Goal: Task Accomplishment & Management: Use online tool/utility

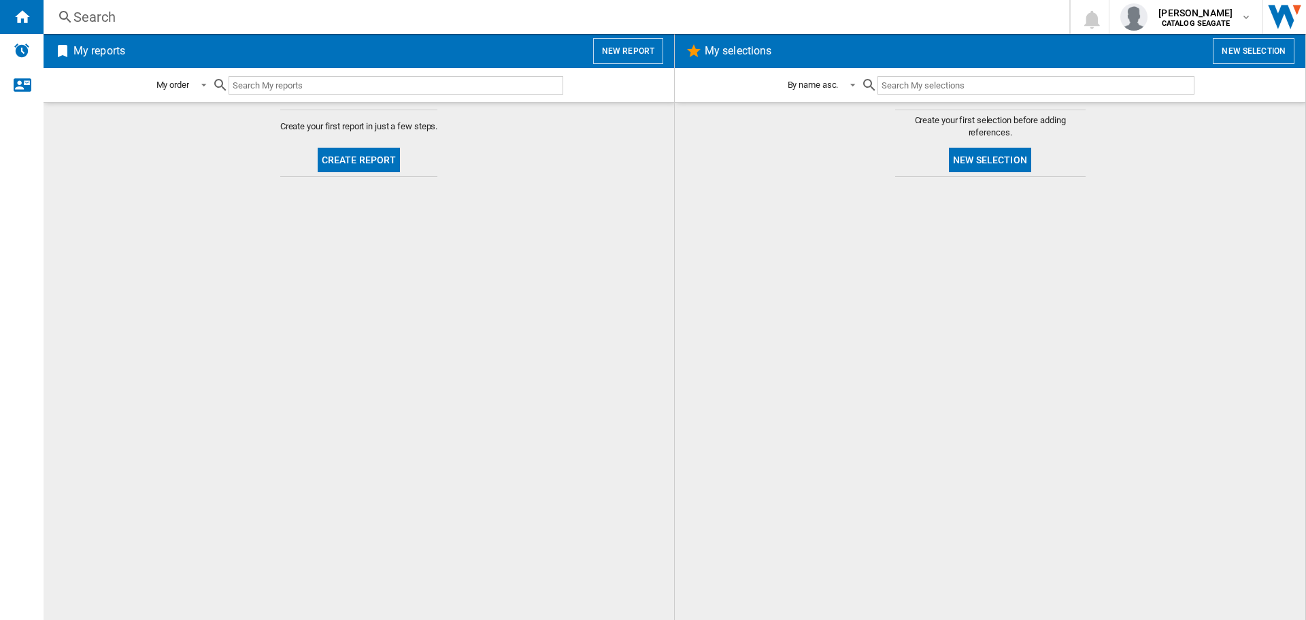
drag, startPoint x: 204, startPoint y: 0, endPoint x: 472, endPoint y: 236, distance: 357.2
click at [472, 236] on md-content "Create your first report in just a few steps. Create report" at bounding box center [359, 361] width 631 height 518
click at [1220, 16] on span "[PERSON_NAME]" at bounding box center [1196, 13] width 74 height 14
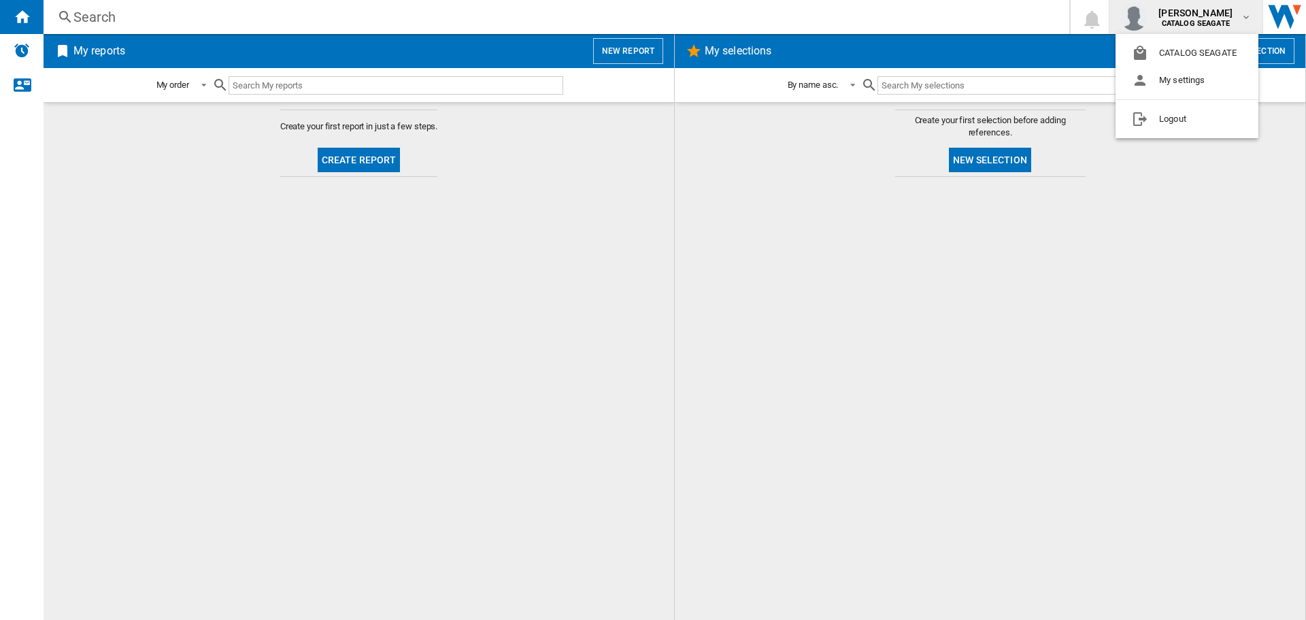
click at [1017, 265] on md-backdrop at bounding box center [653, 310] width 1306 height 620
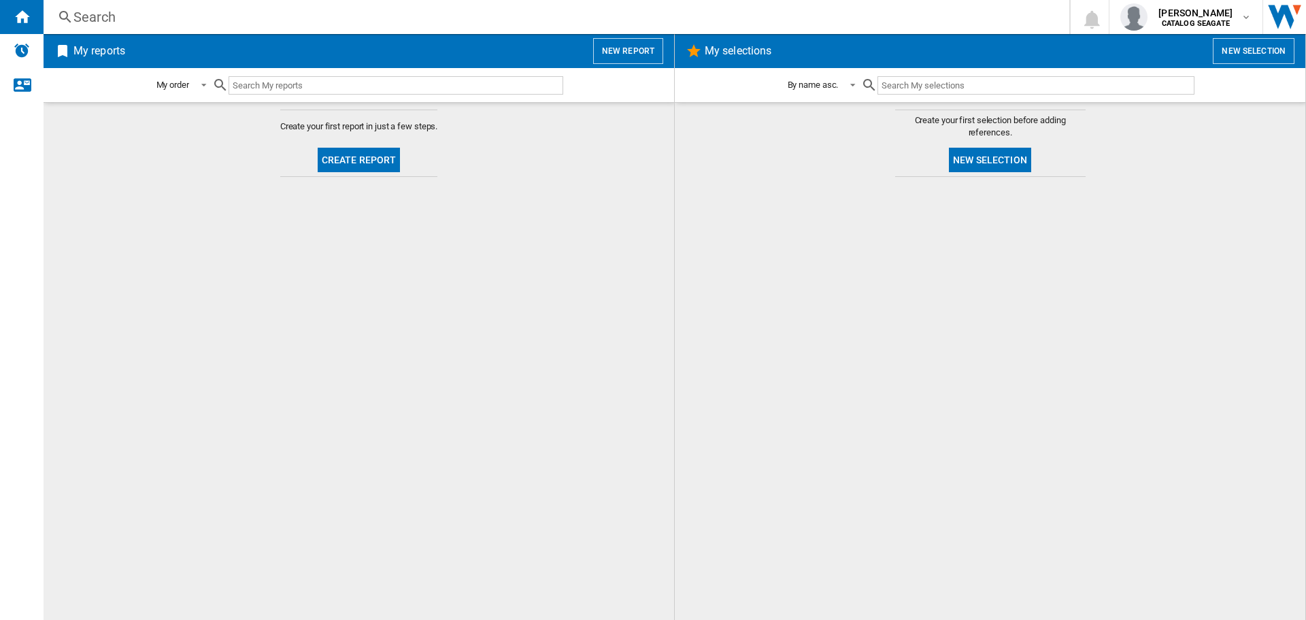
click at [1004, 335] on div at bounding box center [991, 398] width 604 height 429
click at [1006, 361] on div at bounding box center [991, 398] width 604 height 429
click at [643, 50] on button "New report" at bounding box center [628, 51] width 70 height 26
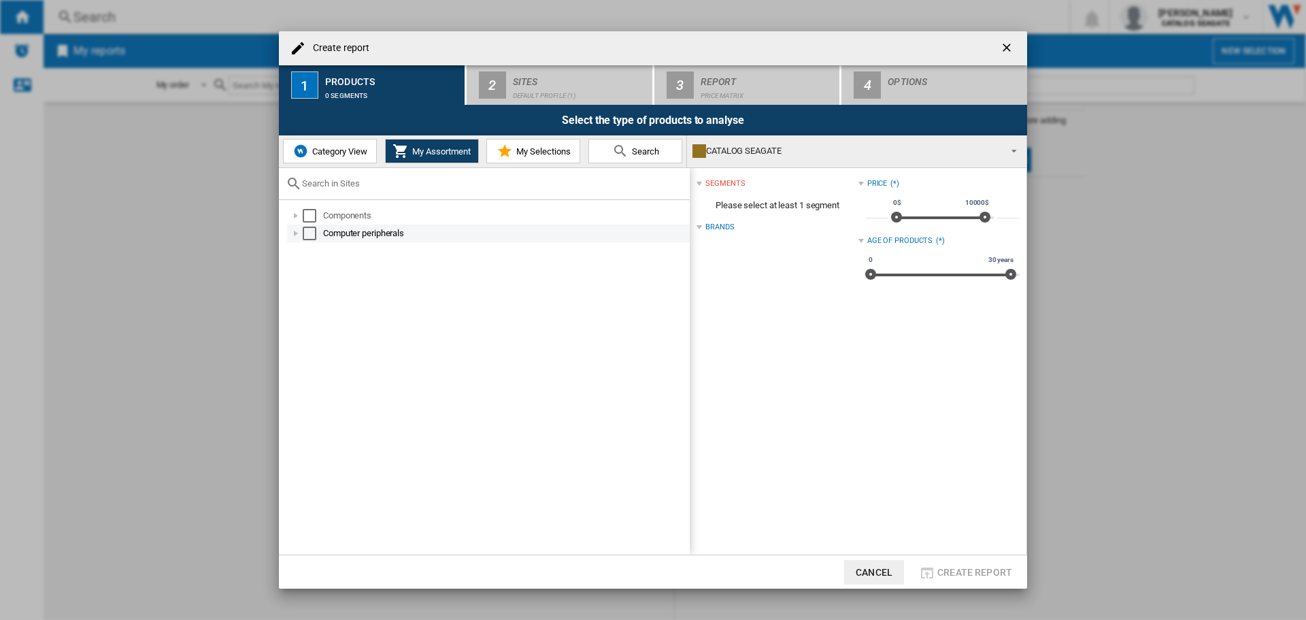
click at [299, 233] on div at bounding box center [296, 234] width 14 height 14
click at [294, 213] on div at bounding box center [296, 216] width 14 height 14
click at [306, 244] on div at bounding box center [311, 251] width 14 height 14
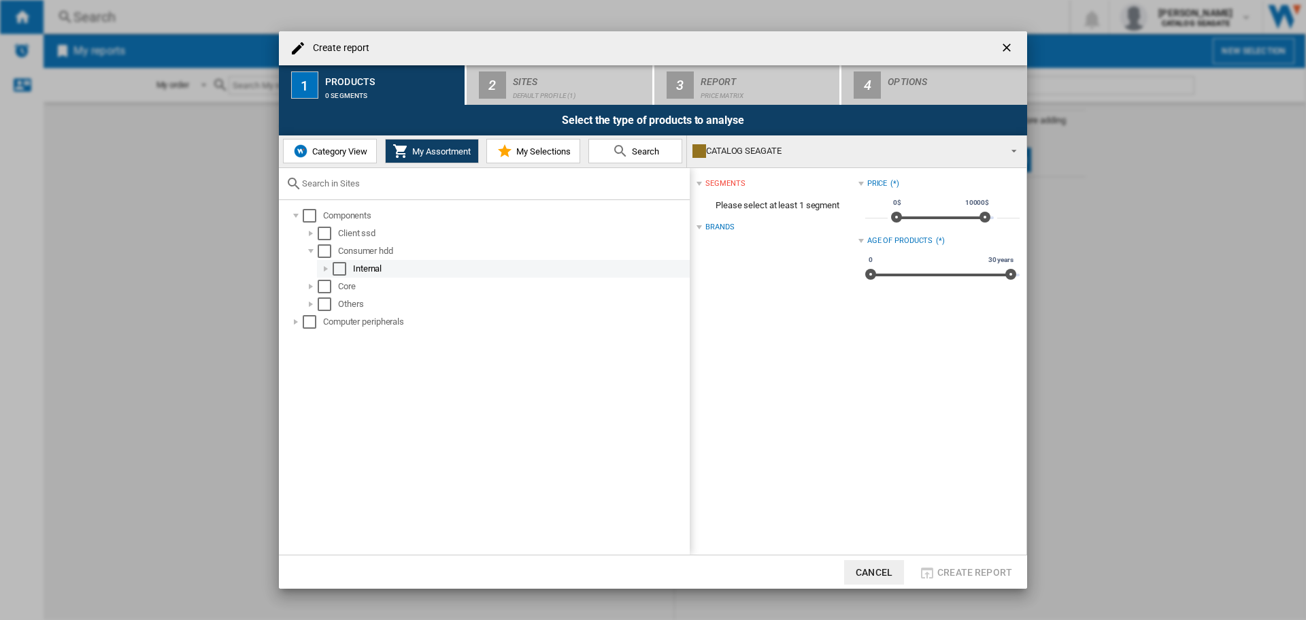
click at [324, 269] on div at bounding box center [326, 269] width 14 height 14
click at [311, 246] on div at bounding box center [311, 251] width 14 height 14
click at [314, 262] on div at bounding box center [311, 269] width 14 height 14
click at [327, 282] on div at bounding box center [326, 287] width 14 height 14
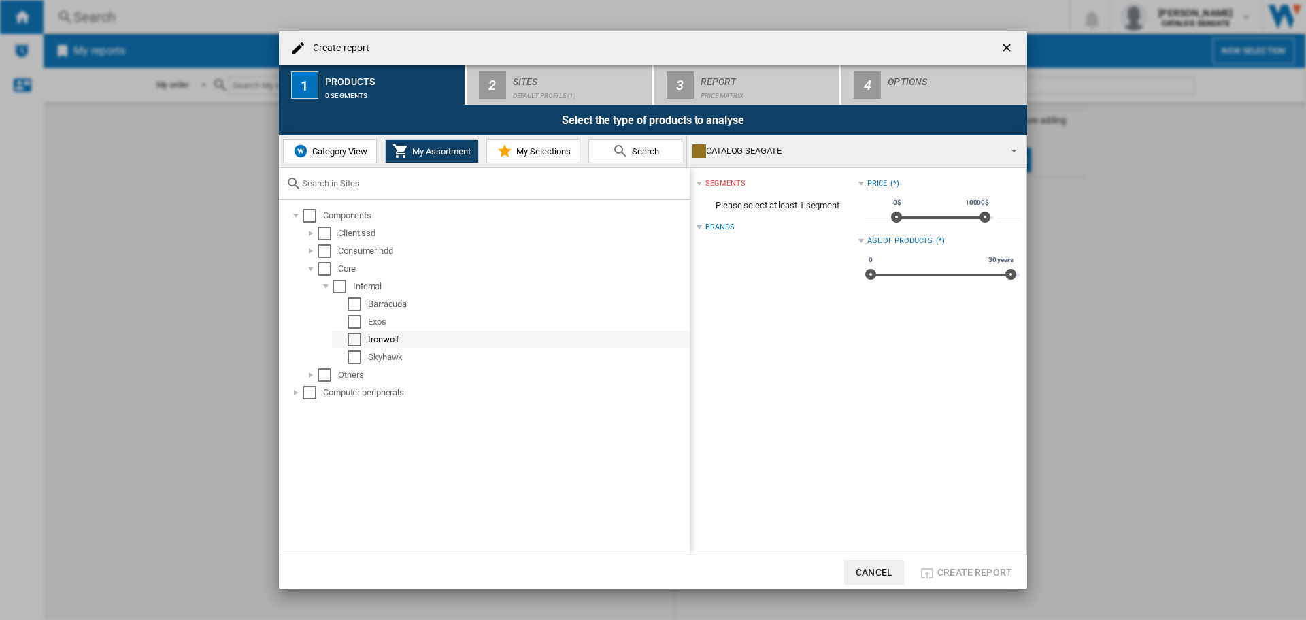
click at [356, 336] on div "Select" at bounding box center [355, 340] width 14 height 14
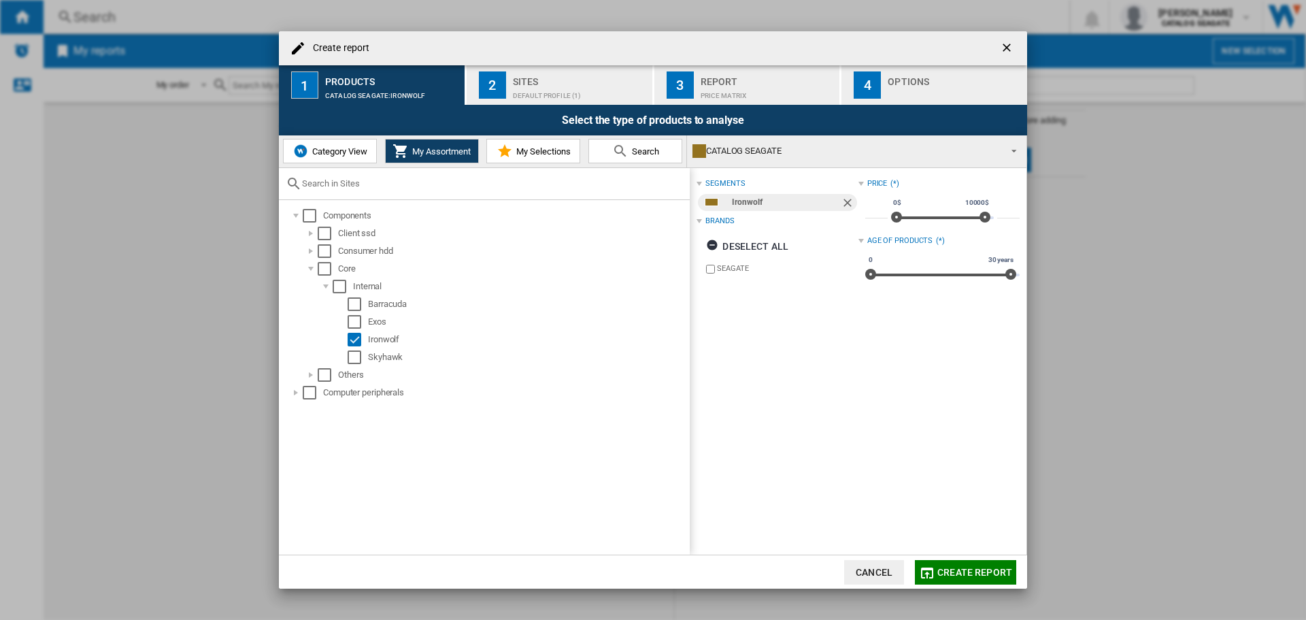
click at [578, 77] on div "Sites" at bounding box center [580, 78] width 134 height 14
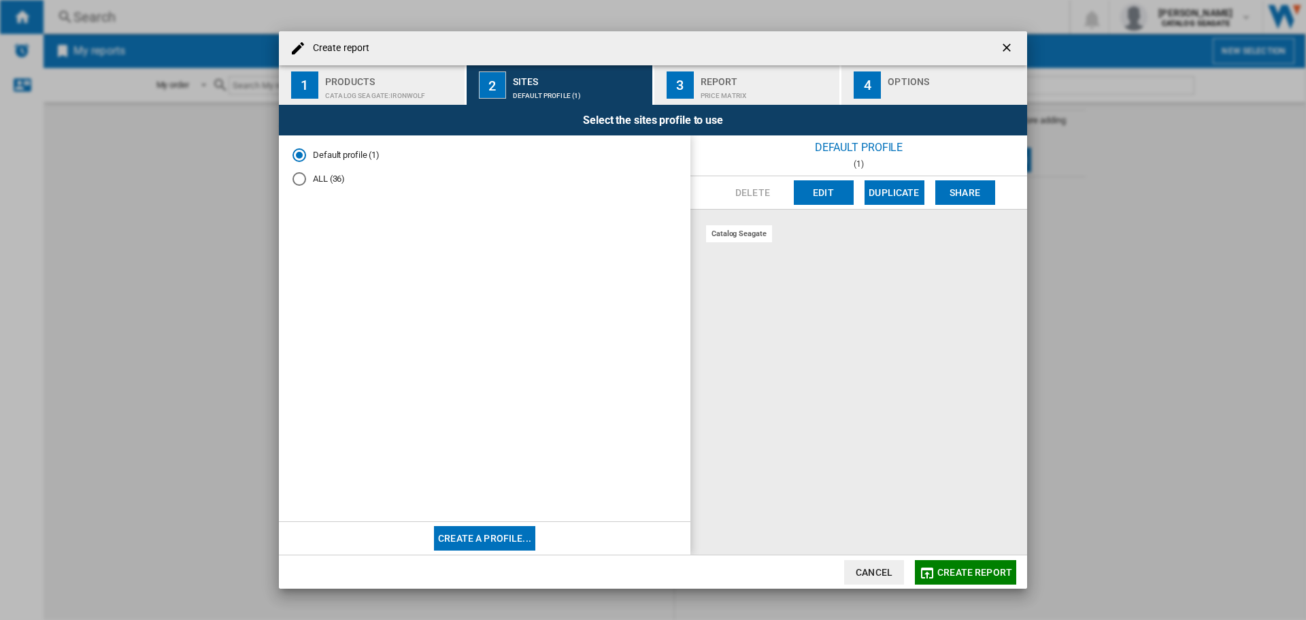
click at [399, 94] on div "CATALOG SEAGATE:Ironwolf" at bounding box center [392, 92] width 134 height 14
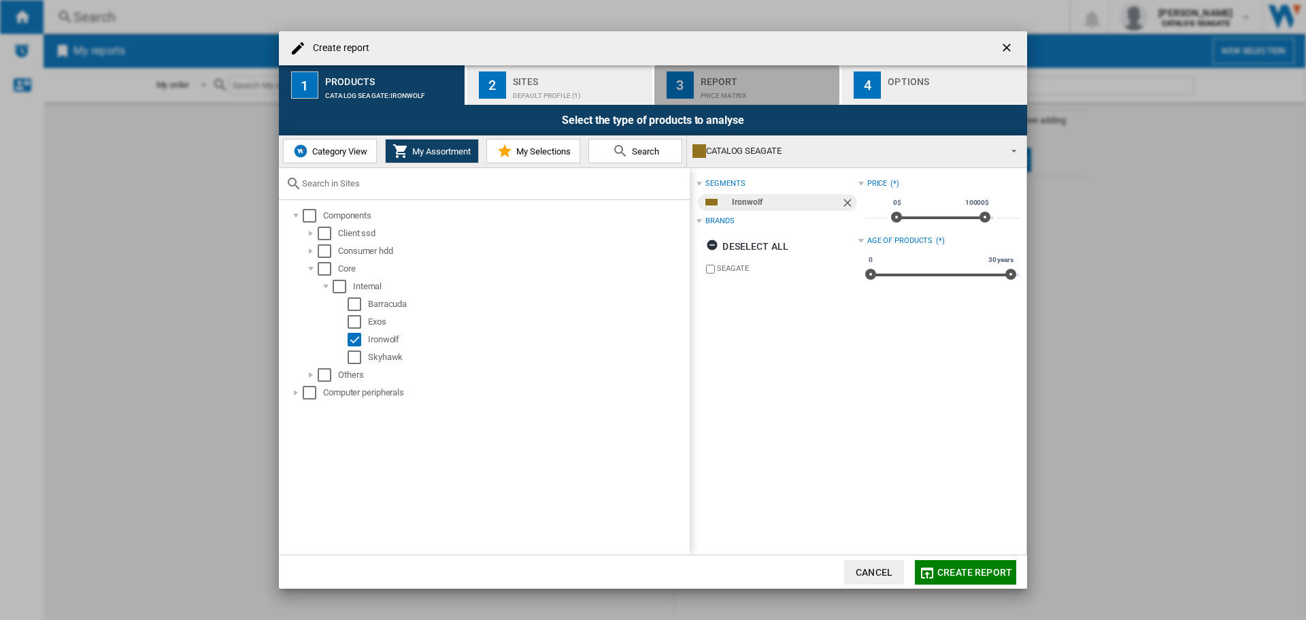
click at [802, 99] on button "3 Report Price Matrix" at bounding box center [748, 84] width 187 height 39
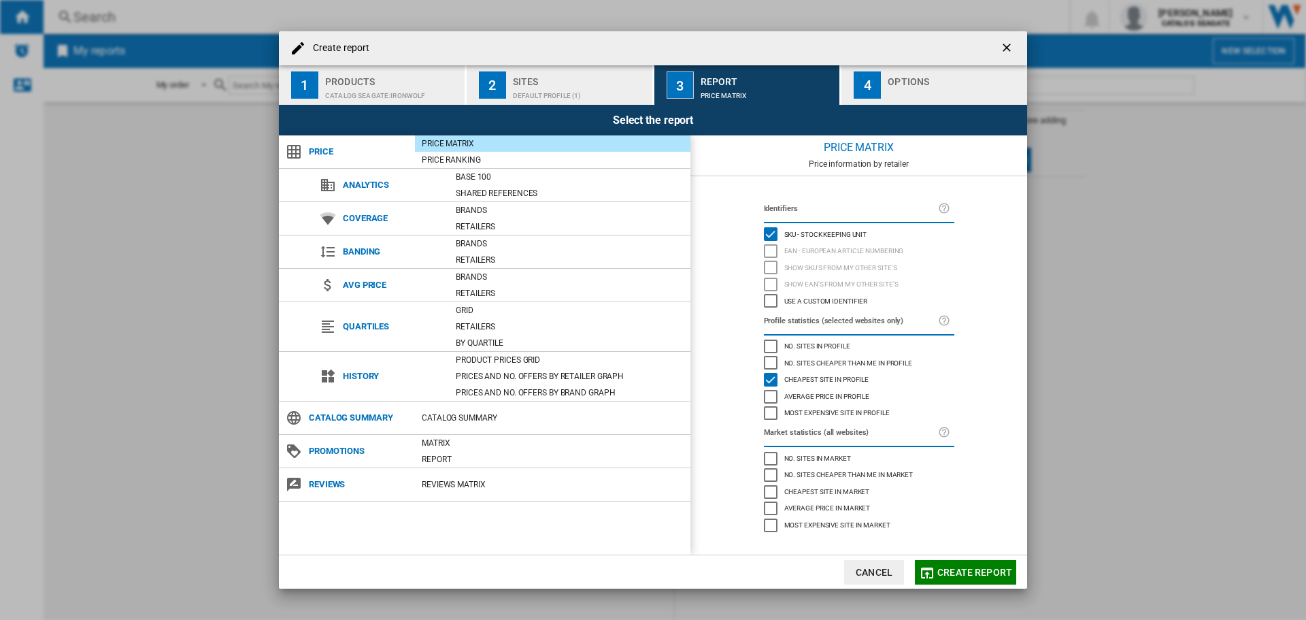
click at [531, 45] on div "Create report" at bounding box center [653, 48] width 748 height 34
click at [536, 71] on div "Sites" at bounding box center [580, 78] width 134 height 14
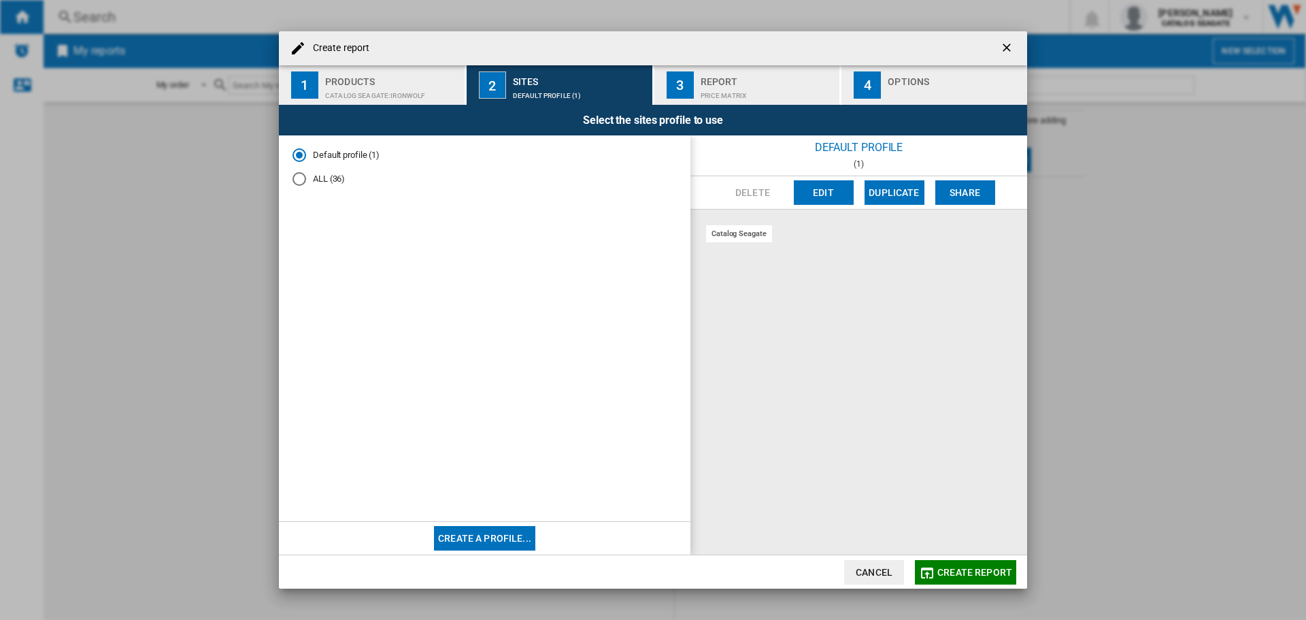
click at [358, 71] on div "Products" at bounding box center [392, 78] width 134 height 14
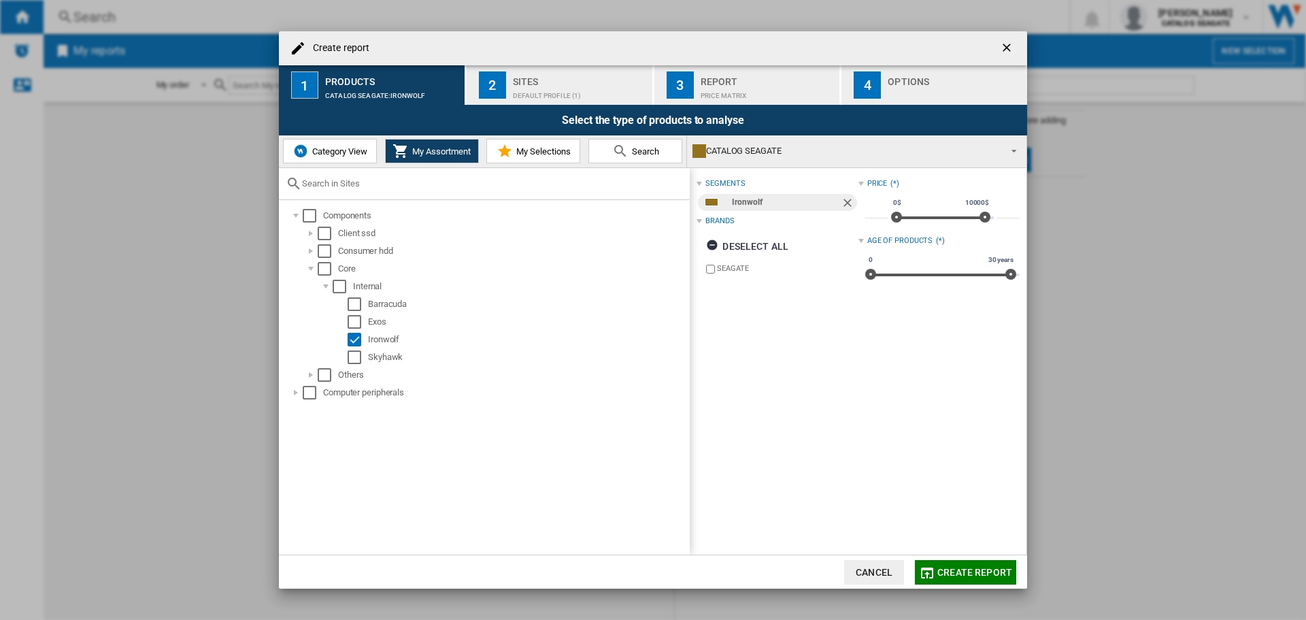
click at [540, 68] on button "2 Sites Default profile (1)" at bounding box center [560, 84] width 187 height 39
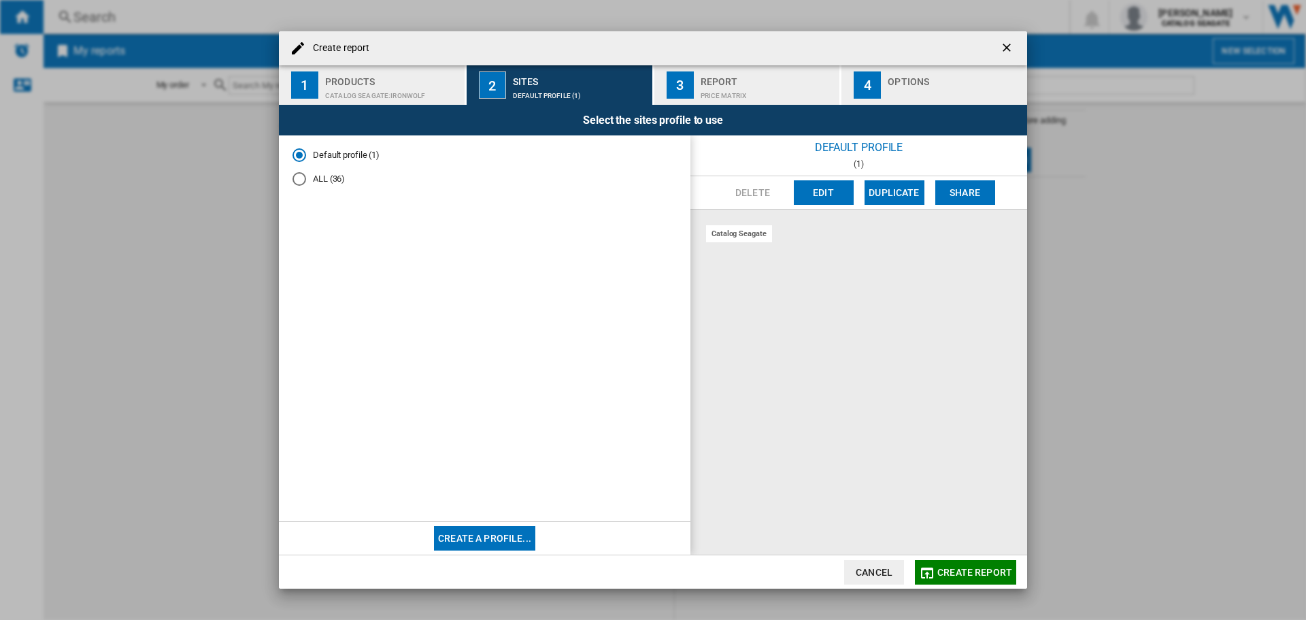
click at [300, 178] on div "ALL (36)" at bounding box center [300, 179] width 14 height 14
click at [497, 544] on button "Create a profile..." at bounding box center [484, 538] width 101 height 24
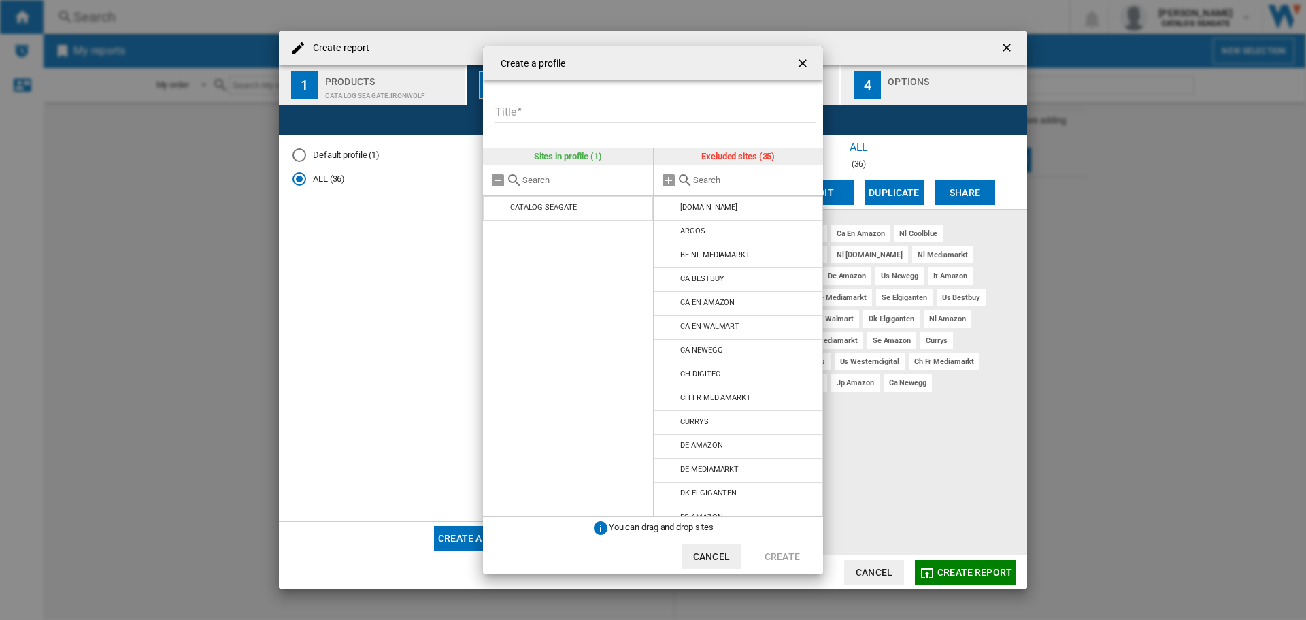
click at [557, 110] on input "Title" at bounding box center [656, 112] width 322 height 20
type input "*"
click at [684, 182] on md-icon at bounding box center [685, 180] width 16 height 16
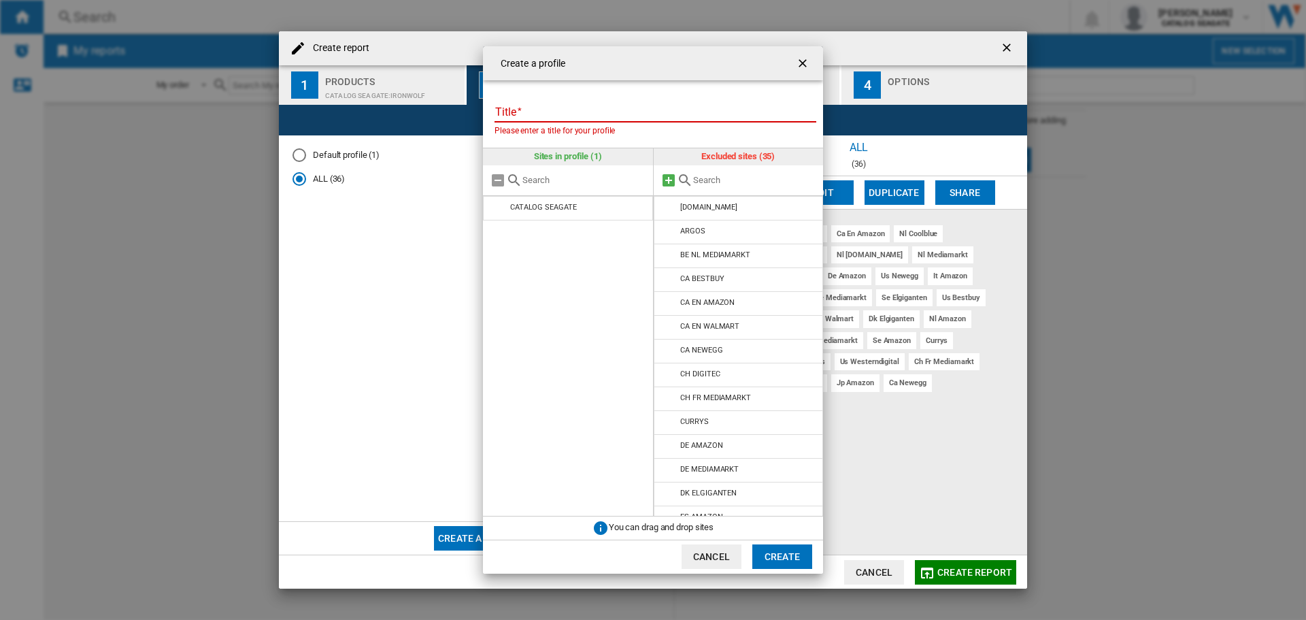
click at [663, 182] on md-icon at bounding box center [669, 180] width 16 height 16
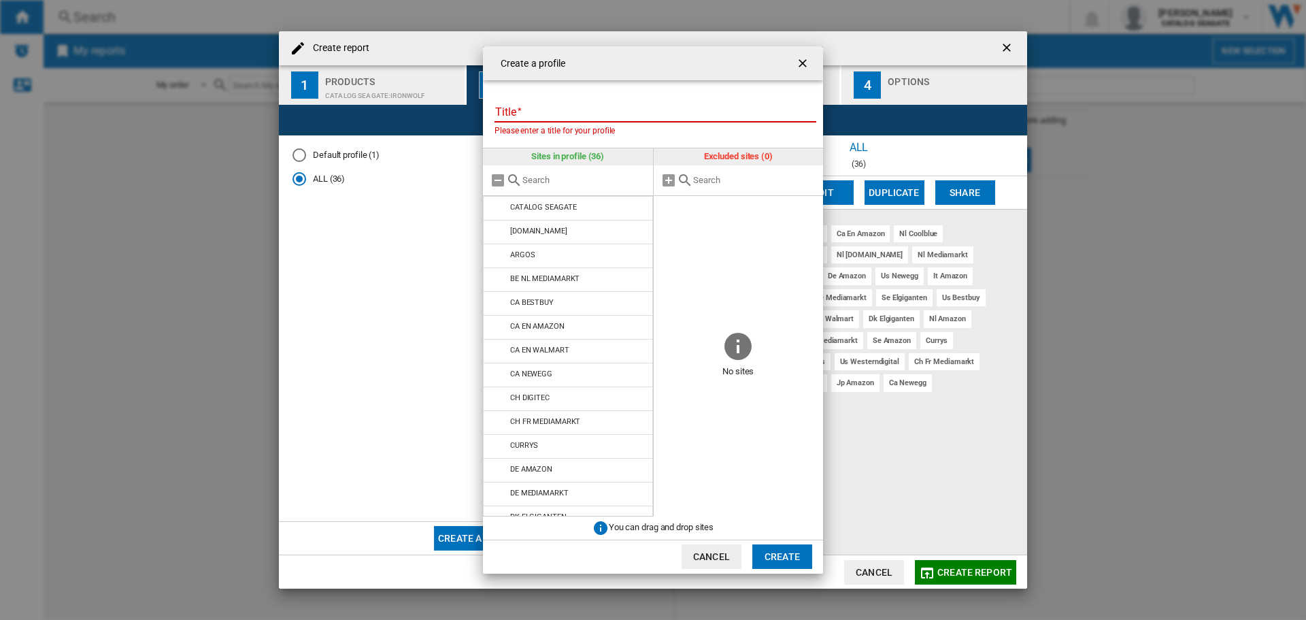
click at [548, 181] on input "text" at bounding box center [585, 180] width 124 height 10
type input "US"
click at [634, 184] on ng-md-icon "Clear search" at bounding box center [638, 180] width 16 height 16
click at [712, 180] on input "text" at bounding box center [755, 180] width 124 height 10
click at [730, 566] on button "Cancel" at bounding box center [712, 556] width 60 height 24
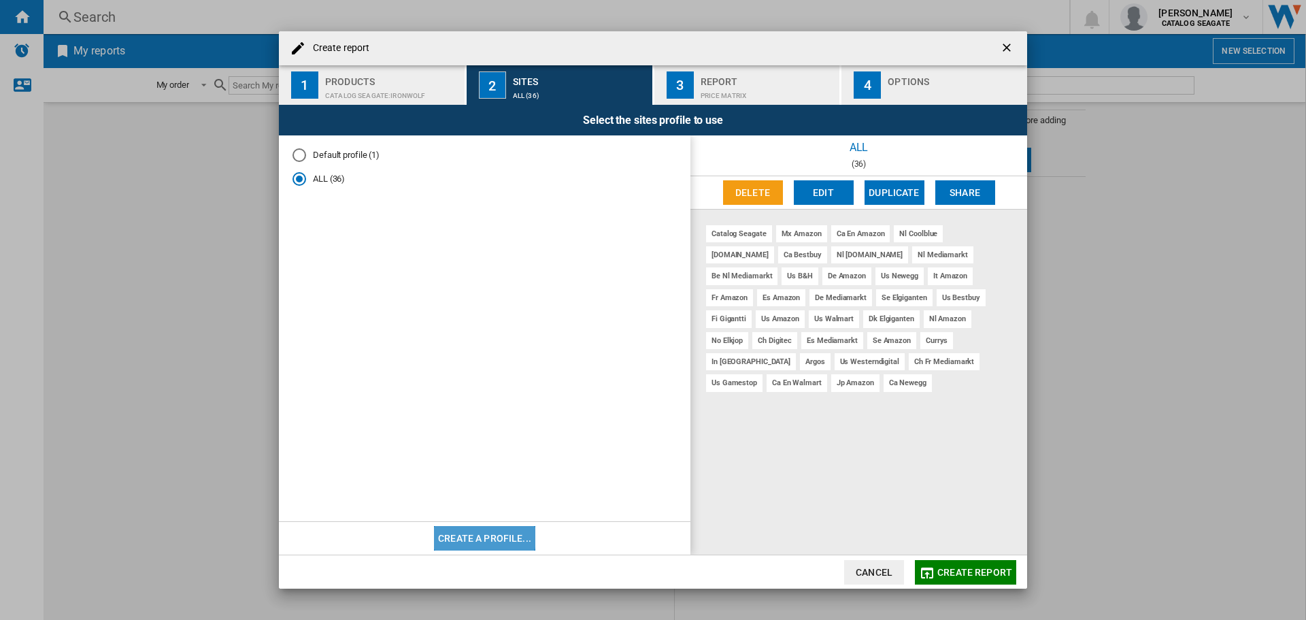
click at [453, 536] on button "Create a profile..." at bounding box center [484, 538] width 101 height 24
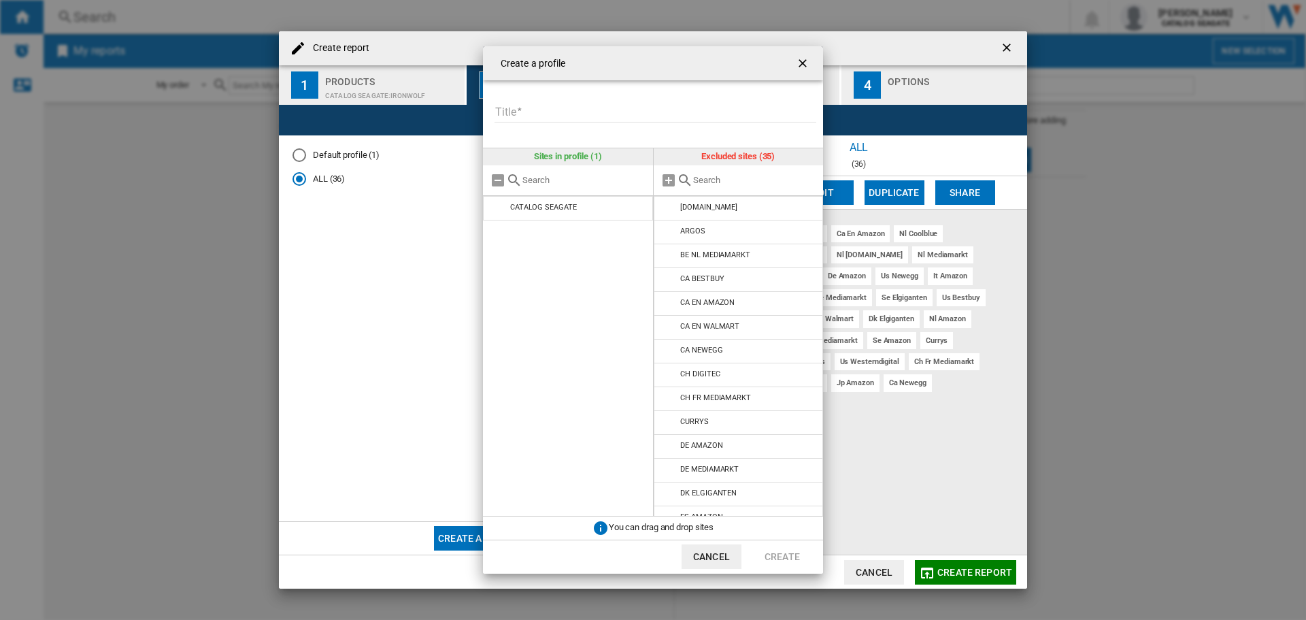
click at [714, 182] on input "{{::title}} {{::getI18NText('BUTTONS.CANCEL')}} ..." at bounding box center [755, 180] width 124 height 10
type input "us"
